Goal: Find specific page/section: Find specific page/section

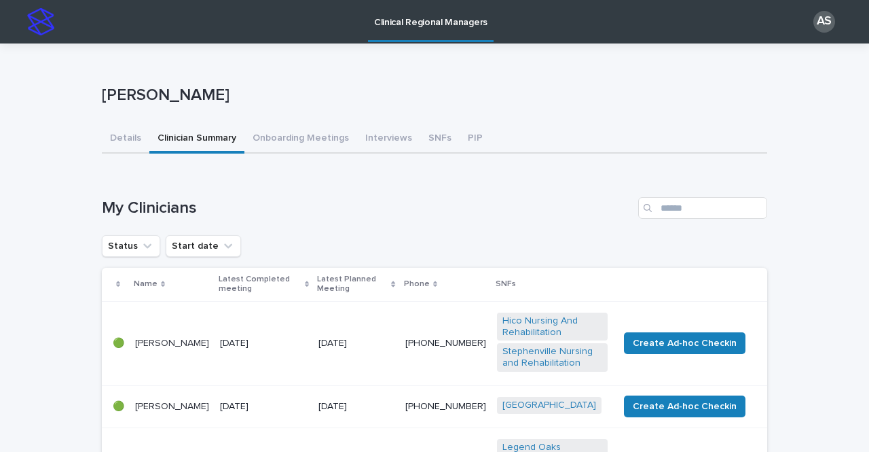
click at [211, 143] on button "Clinician Summary" at bounding box center [196, 139] width 95 height 29
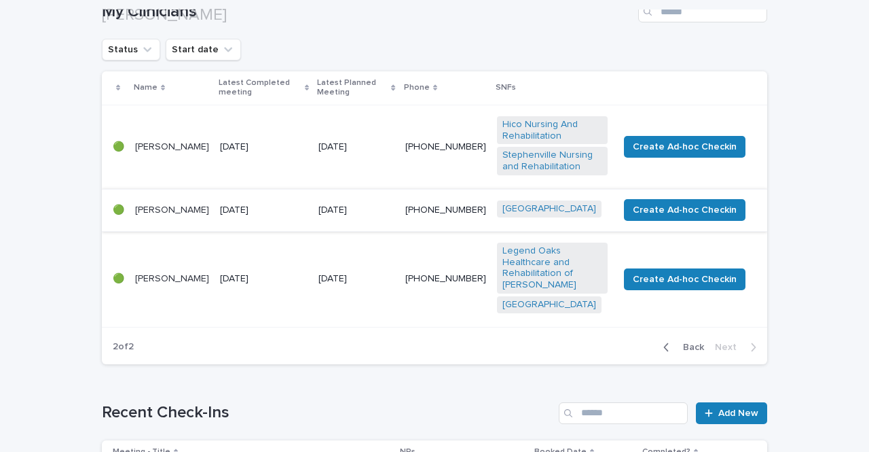
scroll to position [204, 0]
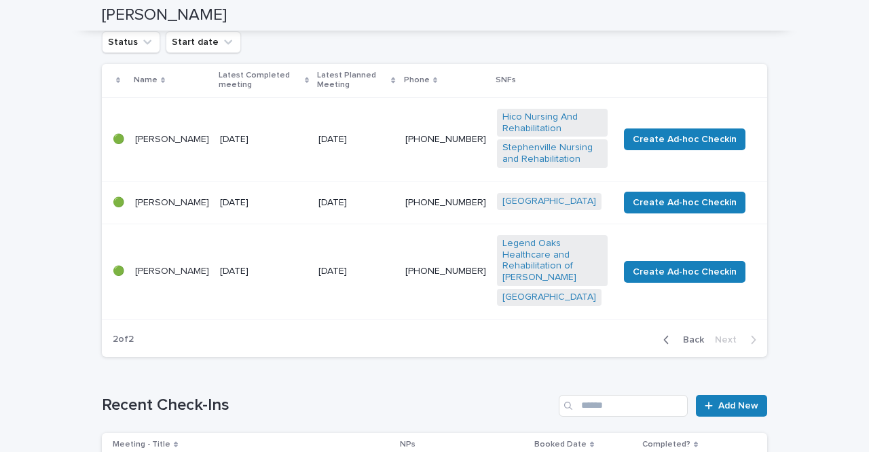
click at [664, 343] on icon "button" at bounding box center [666, 339] width 6 height 12
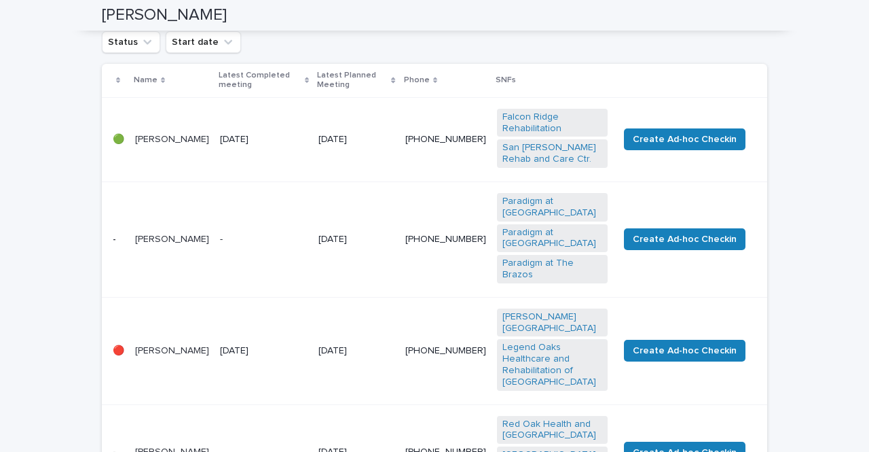
click at [181, 239] on p "[PERSON_NAME]" at bounding box center [172, 240] width 74 height 12
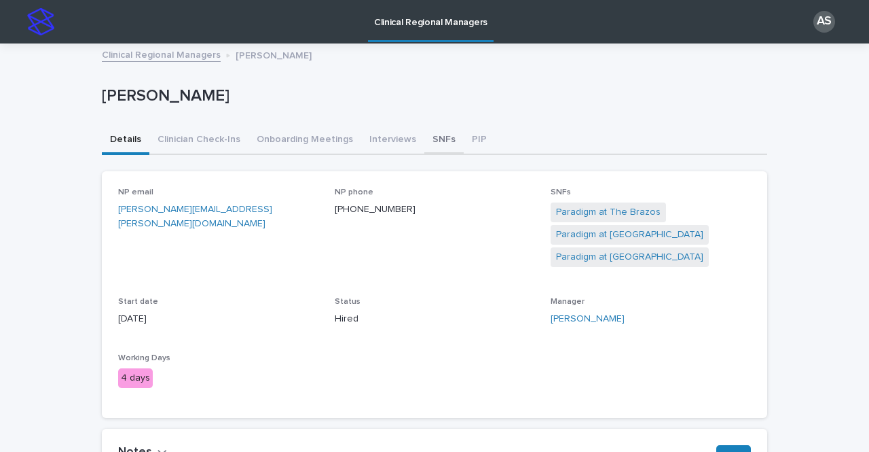
click at [424, 139] on button "SNFs" at bounding box center [443, 140] width 39 height 29
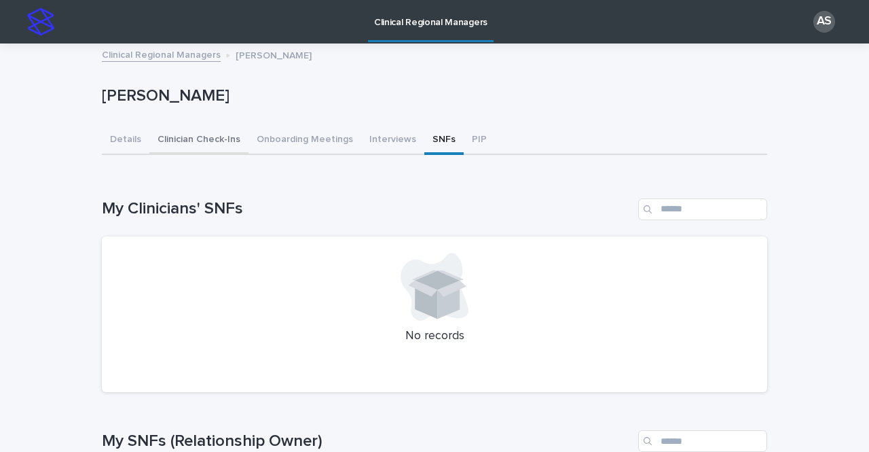
click at [193, 134] on button "Clinician Check-Ins" at bounding box center [198, 140] width 99 height 29
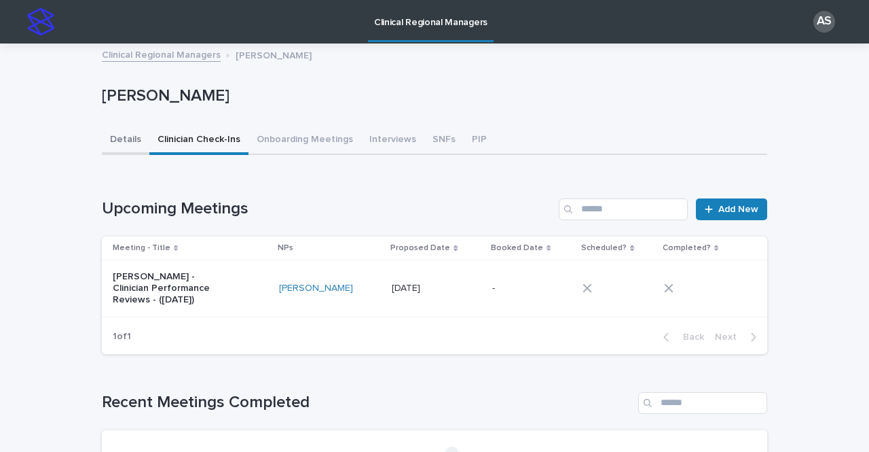
click at [115, 144] on button "Details" at bounding box center [126, 140] width 48 height 29
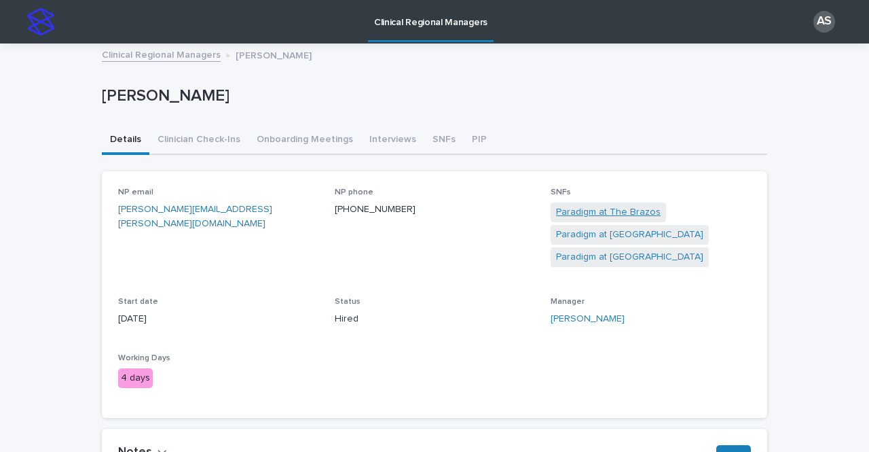
click at [619, 211] on link "Paradigm at The Brazos" at bounding box center [608, 212] width 105 height 14
